Goal: Check status: Check status

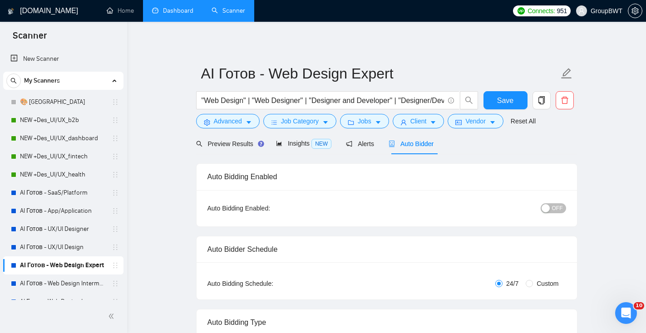
scroll to position [18, 0]
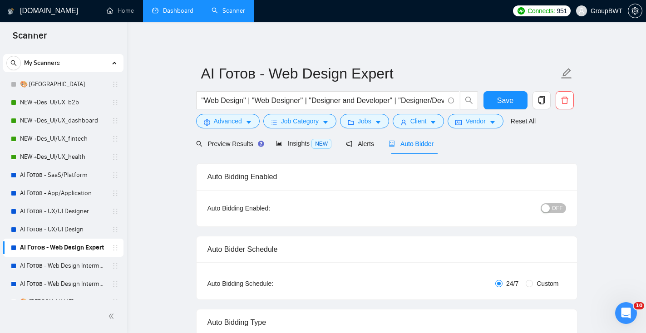
click at [172, 15] on link "Dashboard" at bounding box center [172, 11] width 41 height 8
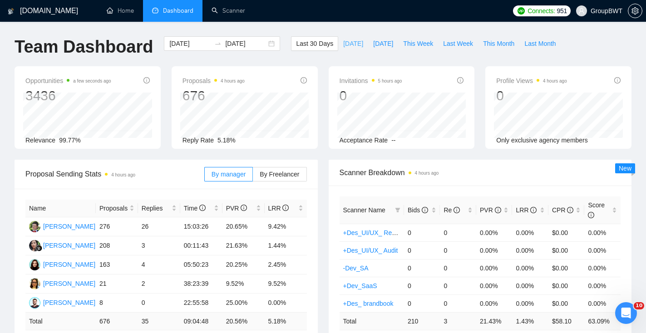
click at [347, 44] on span "[DATE]" at bounding box center [353, 44] width 20 height 10
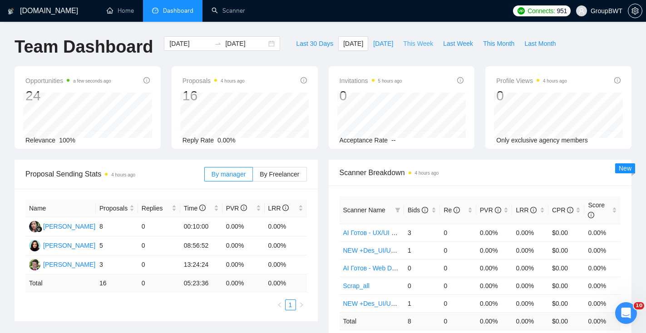
click at [420, 40] on span "This Week" at bounding box center [418, 44] width 30 height 10
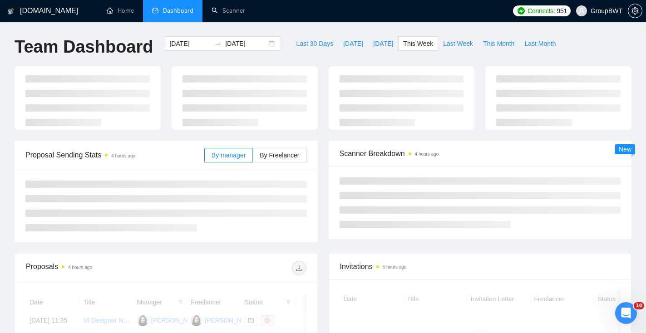
type input "[DATE]"
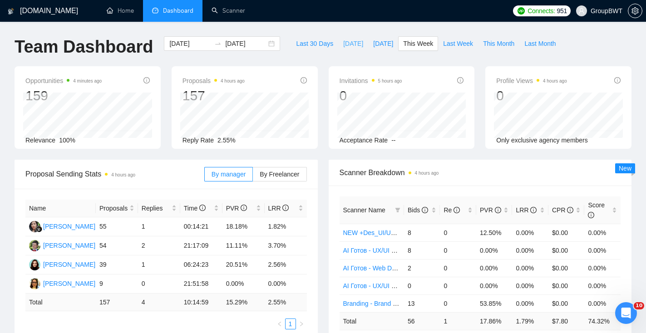
click at [348, 44] on span "[DATE]" at bounding box center [353, 44] width 20 height 10
type input "[DATE]"
